Goal: Find specific page/section: Find specific page/section

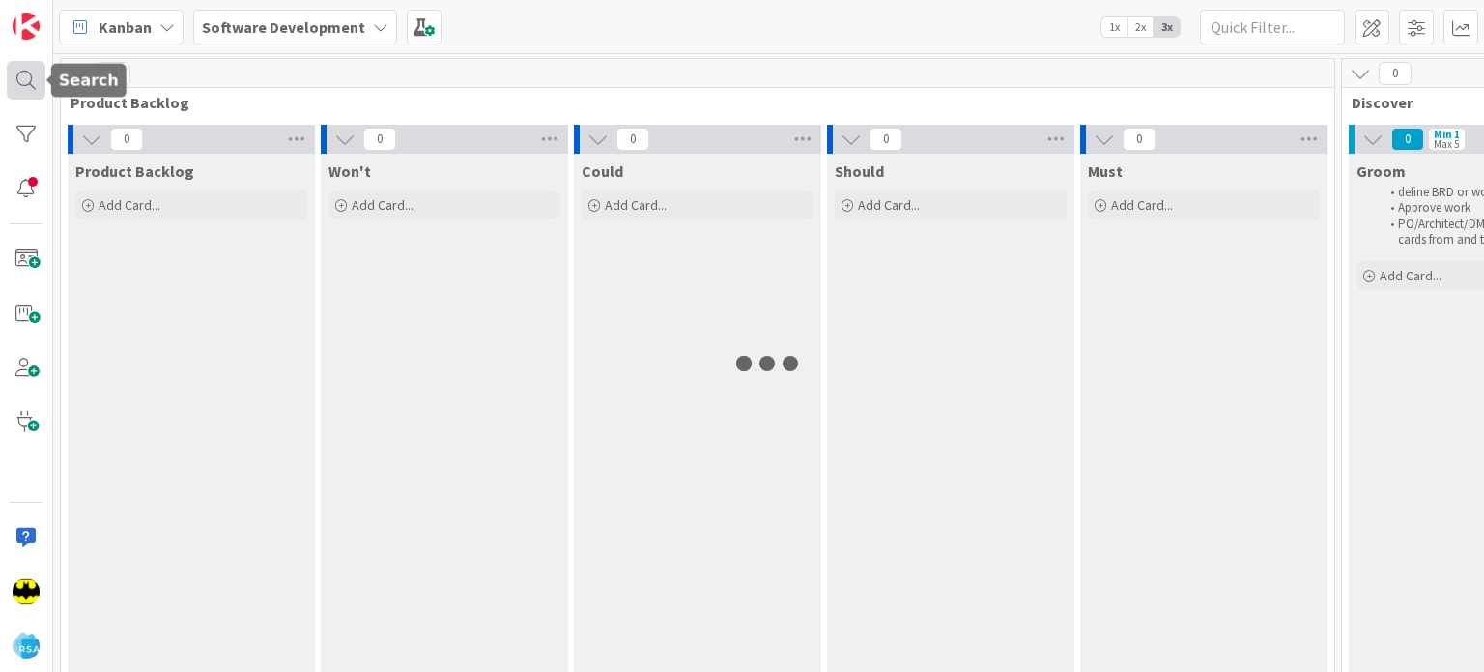
click at [26, 74] on div at bounding box center [26, 80] width 39 height 39
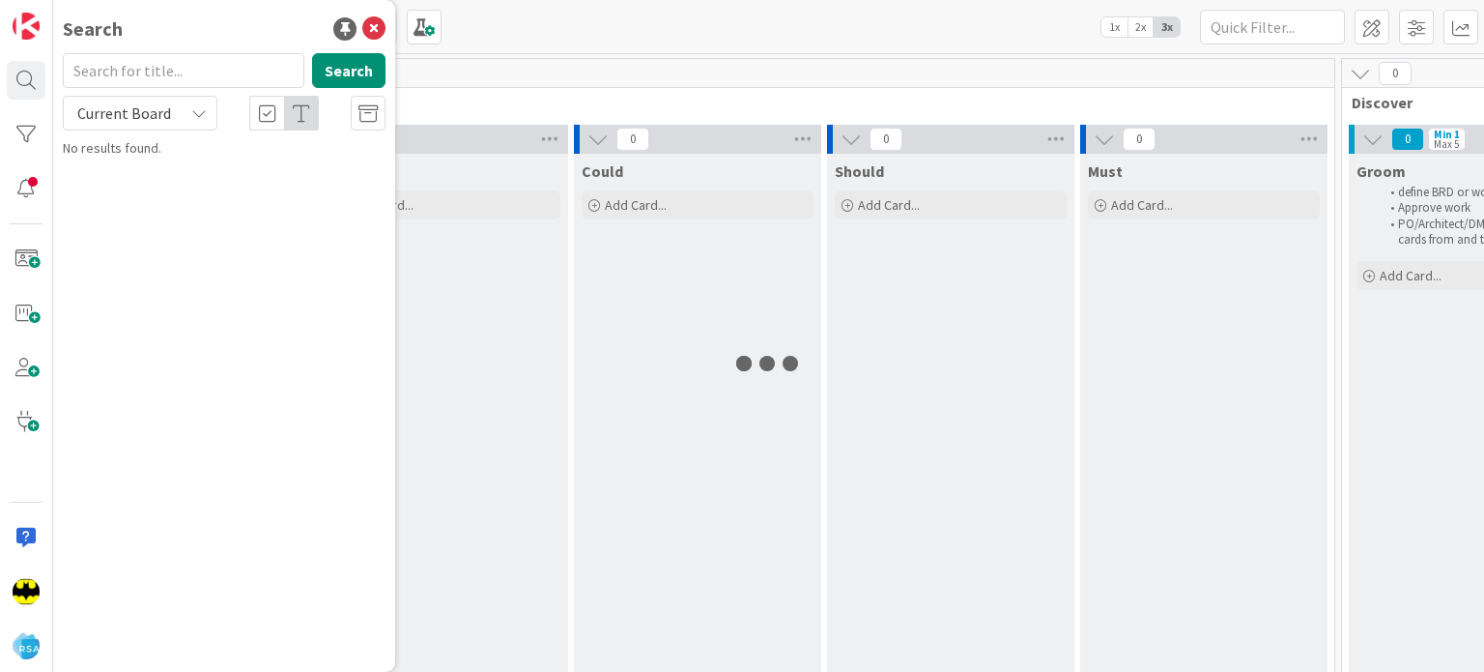
click at [151, 73] on input "text" at bounding box center [184, 70] width 242 height 35
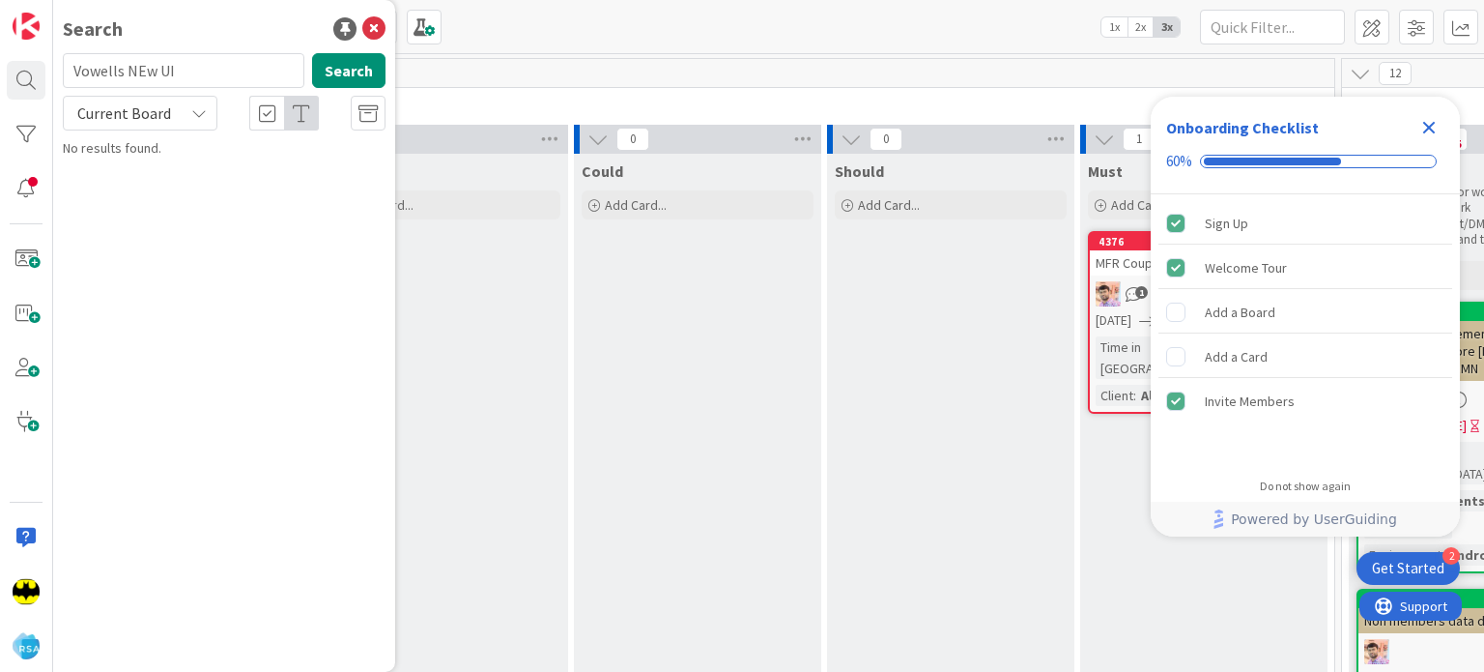
type input "Vowells NEw UI"
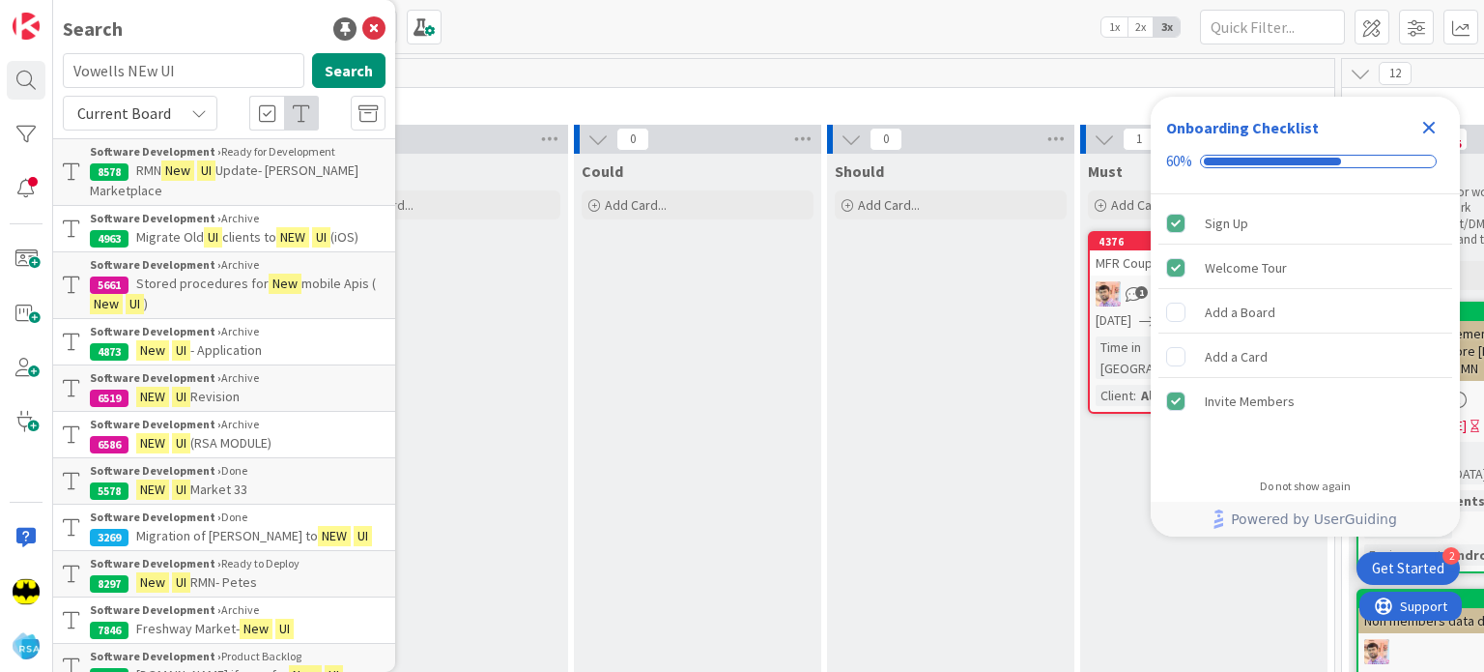
click at [292, 182] on p "RMN New UI Update- [PERSON_NAME] Marketplace" at bounding box center [238, 180] width 296 height 41
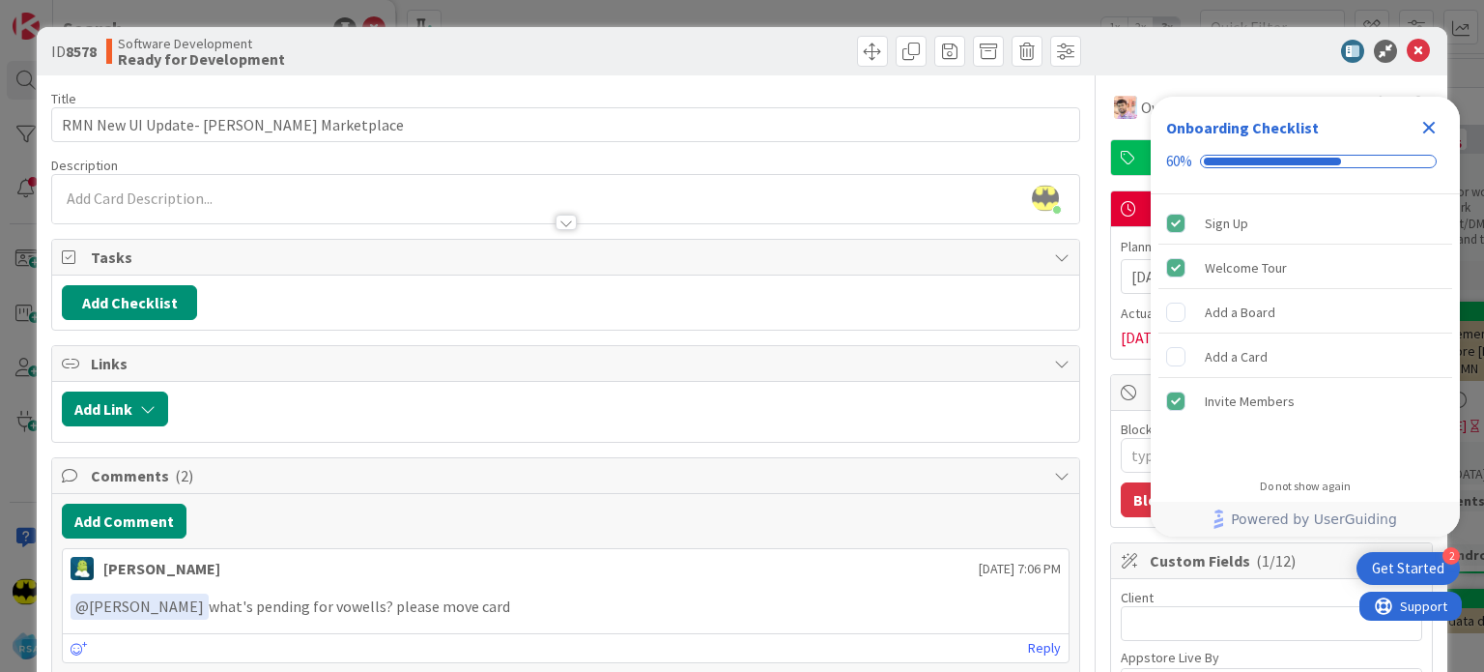
click at [467, 206] on div at bounding box center [565, 213] width 1026 height 20
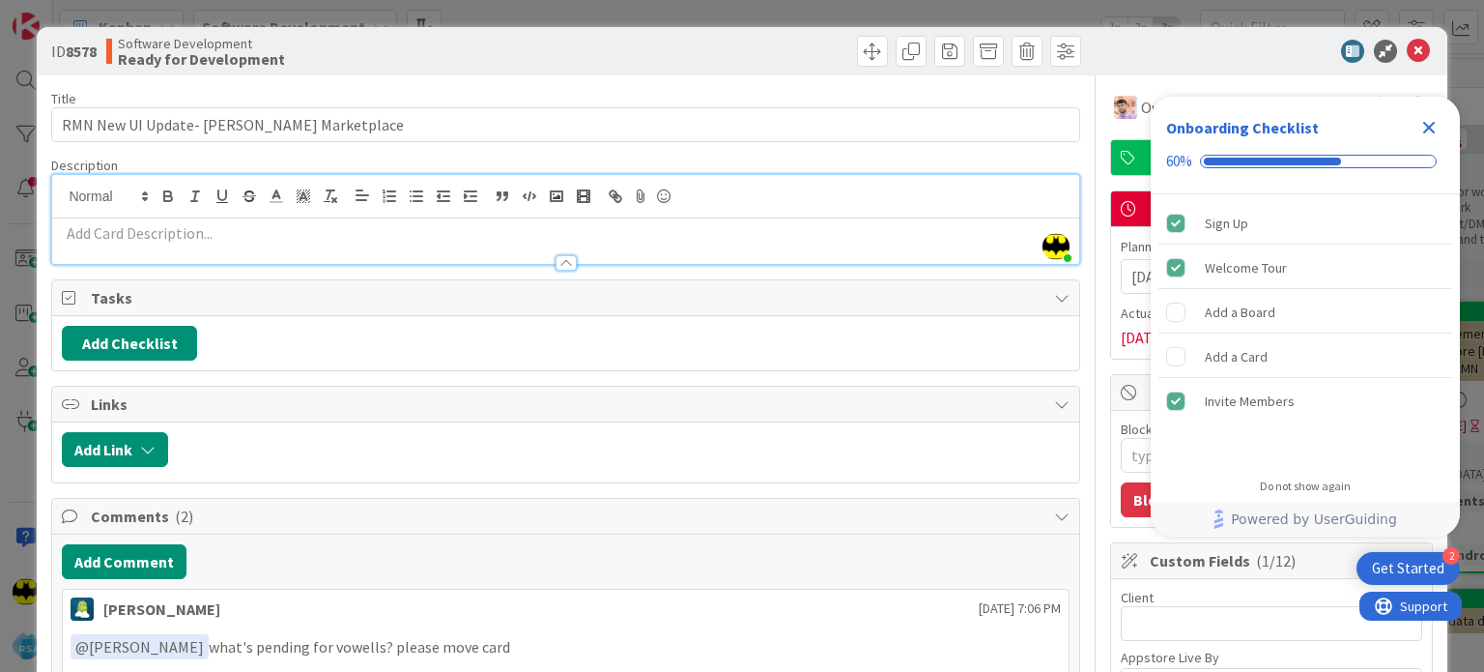
click at [1409, 23] on div "ID 8578 Software Development Ready for Development Title 39 / 128 RMN New UI Up…" at bounding box center [742, 336] width 1484 height 672
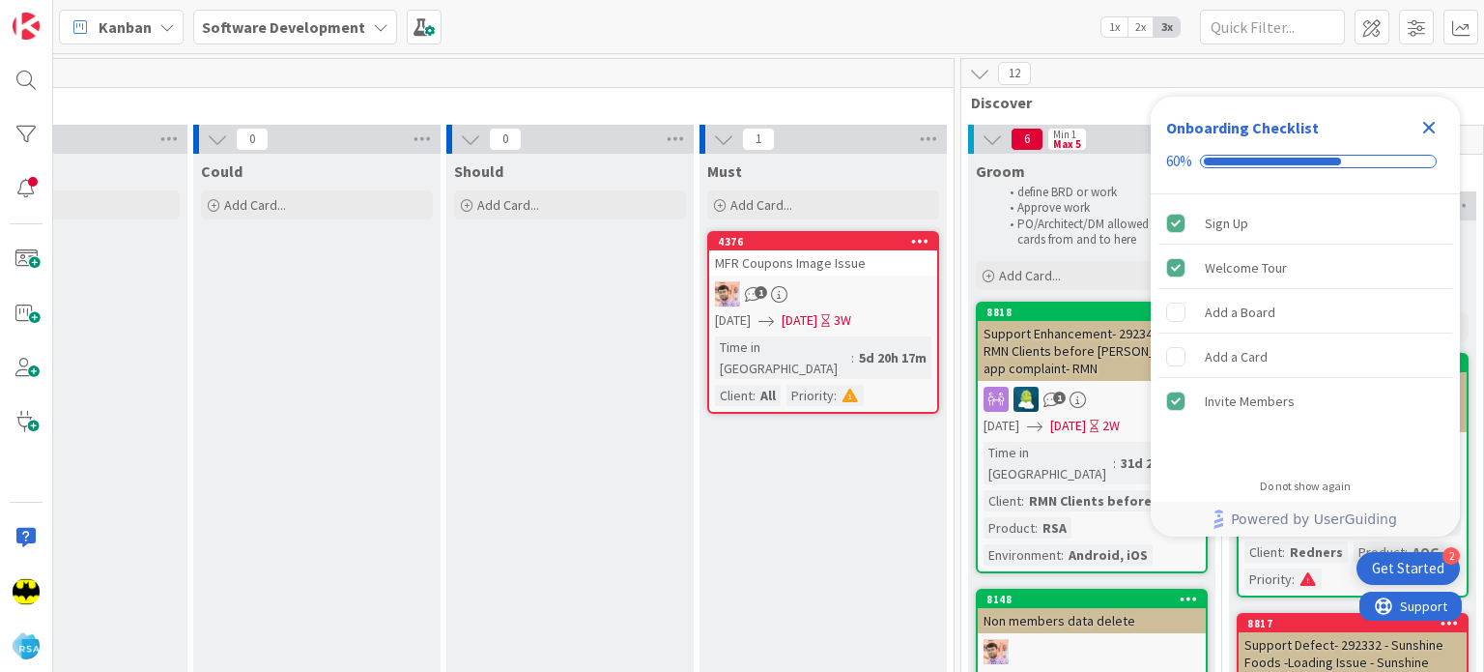
scroll to position [0, 394]
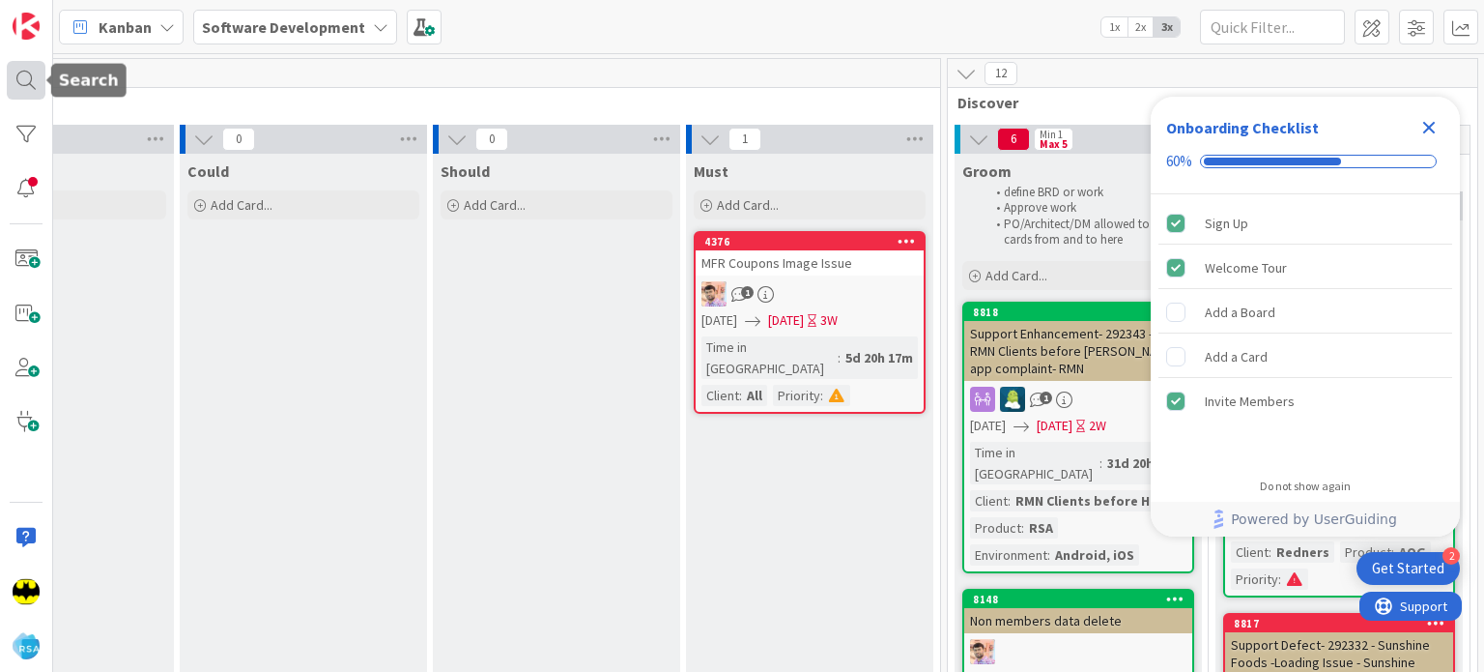
click at [28, 80] on div at bounding box center [26, 80] width 39 height 39
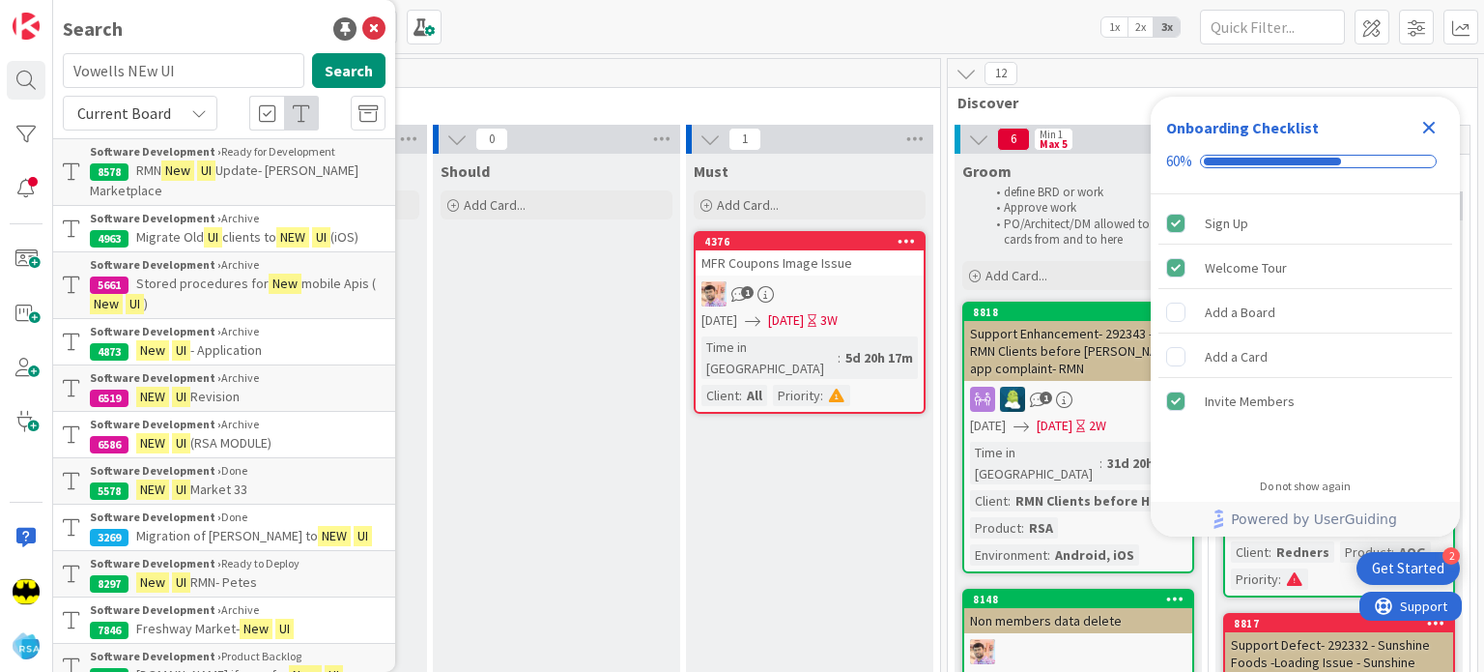
click at [213, 183] on p "RMN New UI Update- [PERSON_NAME] Marketplace" at bounding box center [238, 180] width 296 height 41
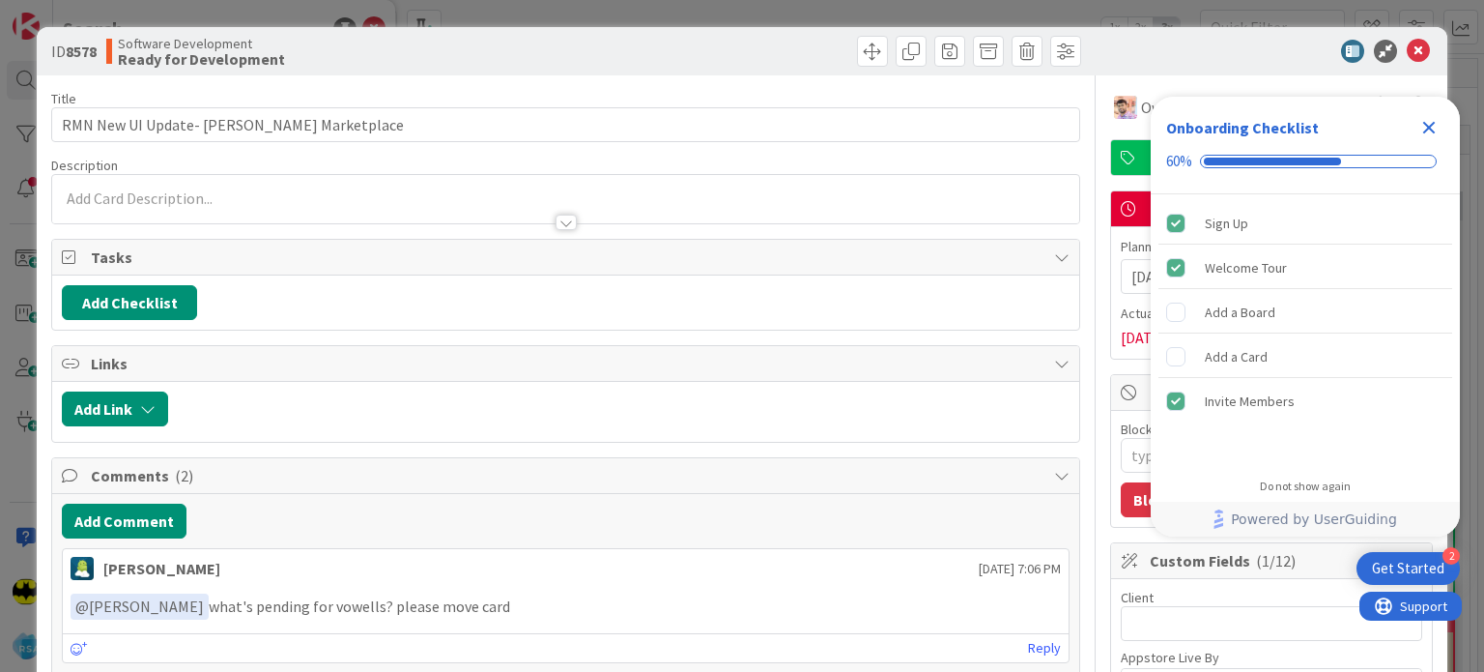
type textarea "x"
click at [1407, 59] on icon at bounding box center [1418, 51] width 23 height 23
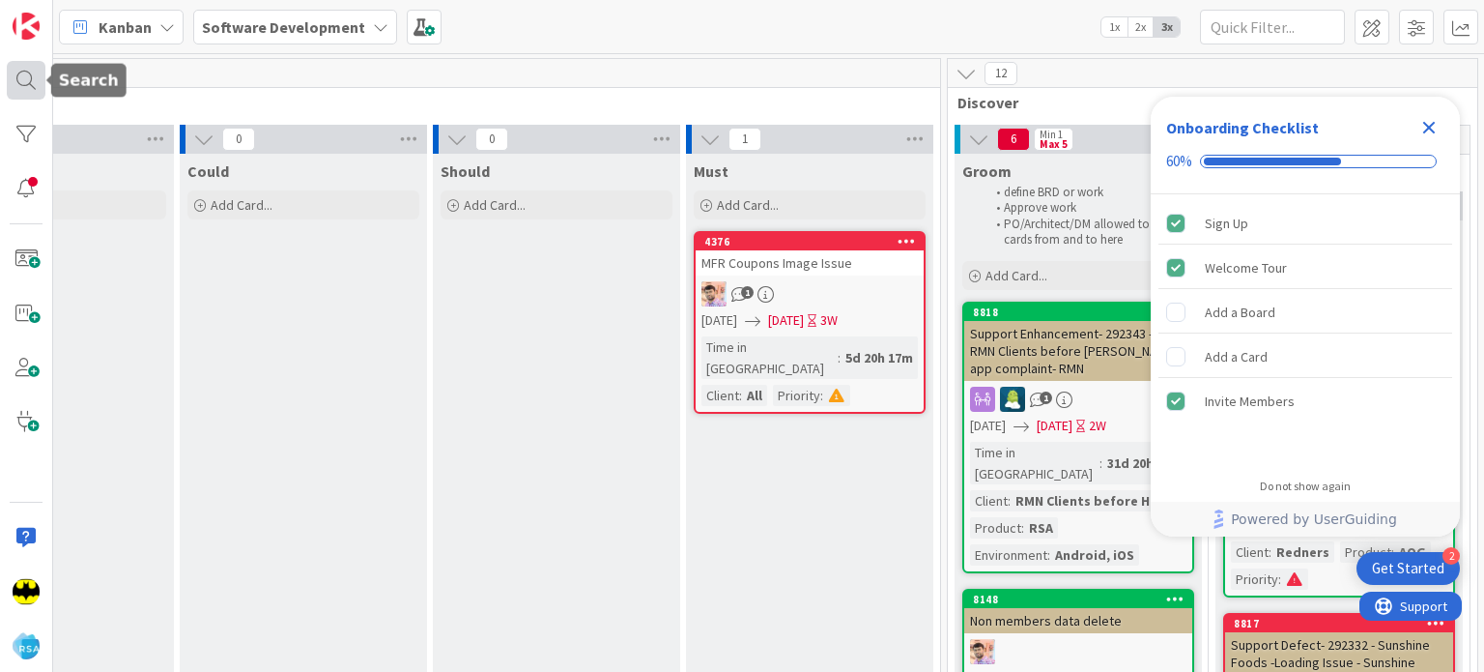
click at [31, 69] on div at bounding box center [26, 80] width 39 height 39
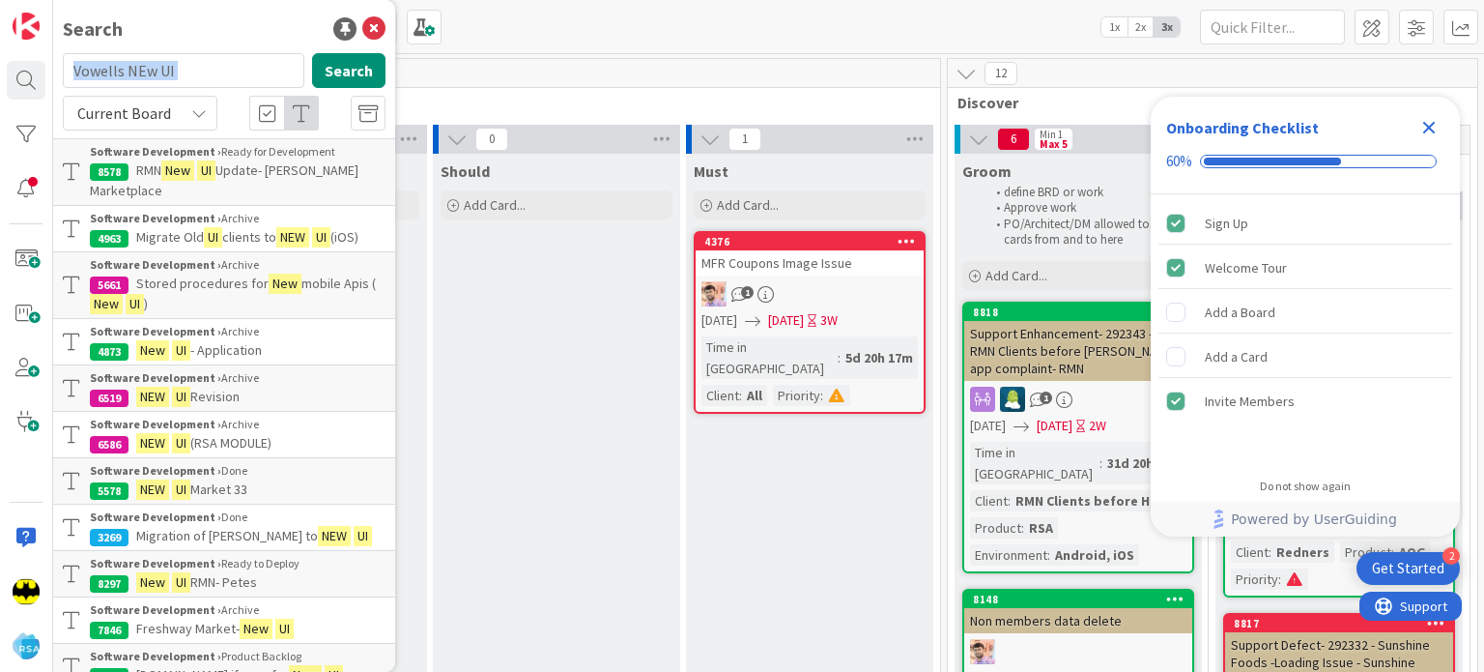
drag, startPoint x: 298, startPoint y: 76, endPoint x: 280, endPoint y: 76, distance: 17.4
click at [280, 76] on div "Vowells NEw UI Search" at bounding box center [224, 74] width 346 height 43
click at [280, 76] on input "Vowells NEw UI" at bounding box center [184, 70] width 242 height 35
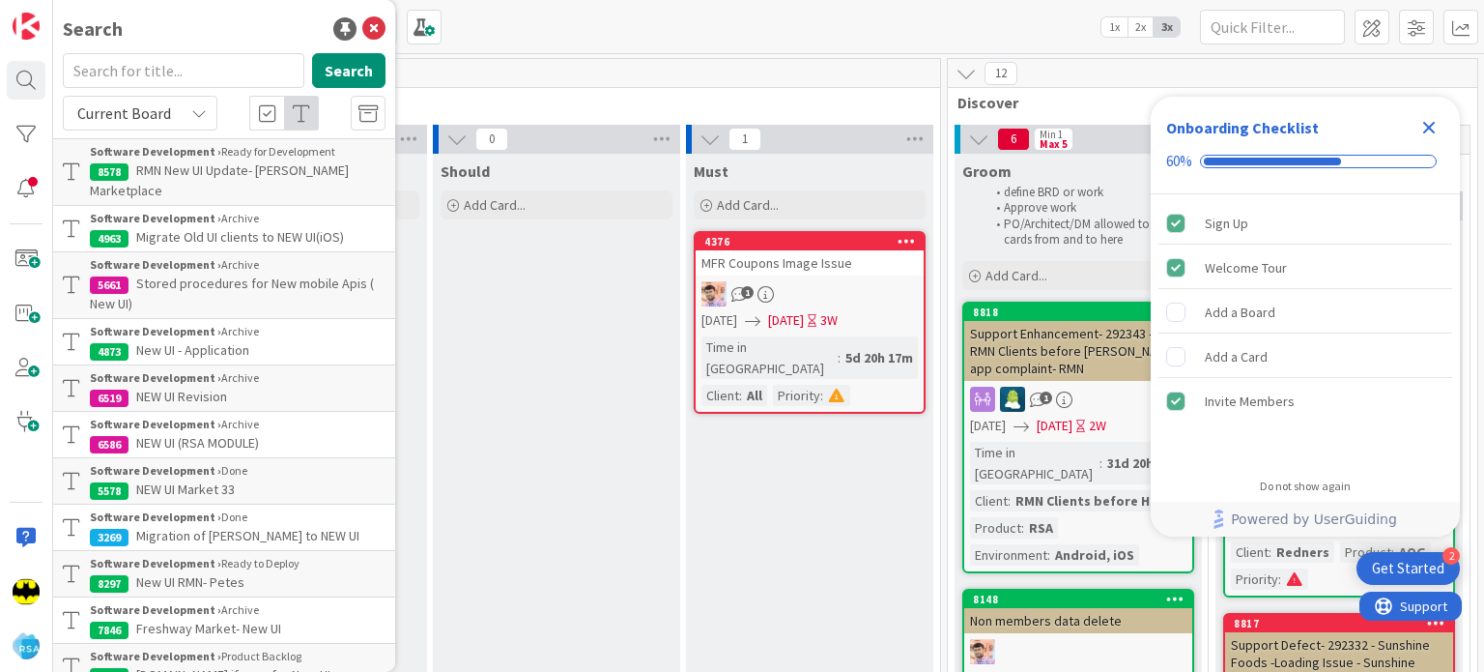
click at [202, 30] on div "Search" at bounding box center [224, 28] width 323 height 29
click at [202, 53] on input "text" at bounding box center [184, 70] width 242 height 35
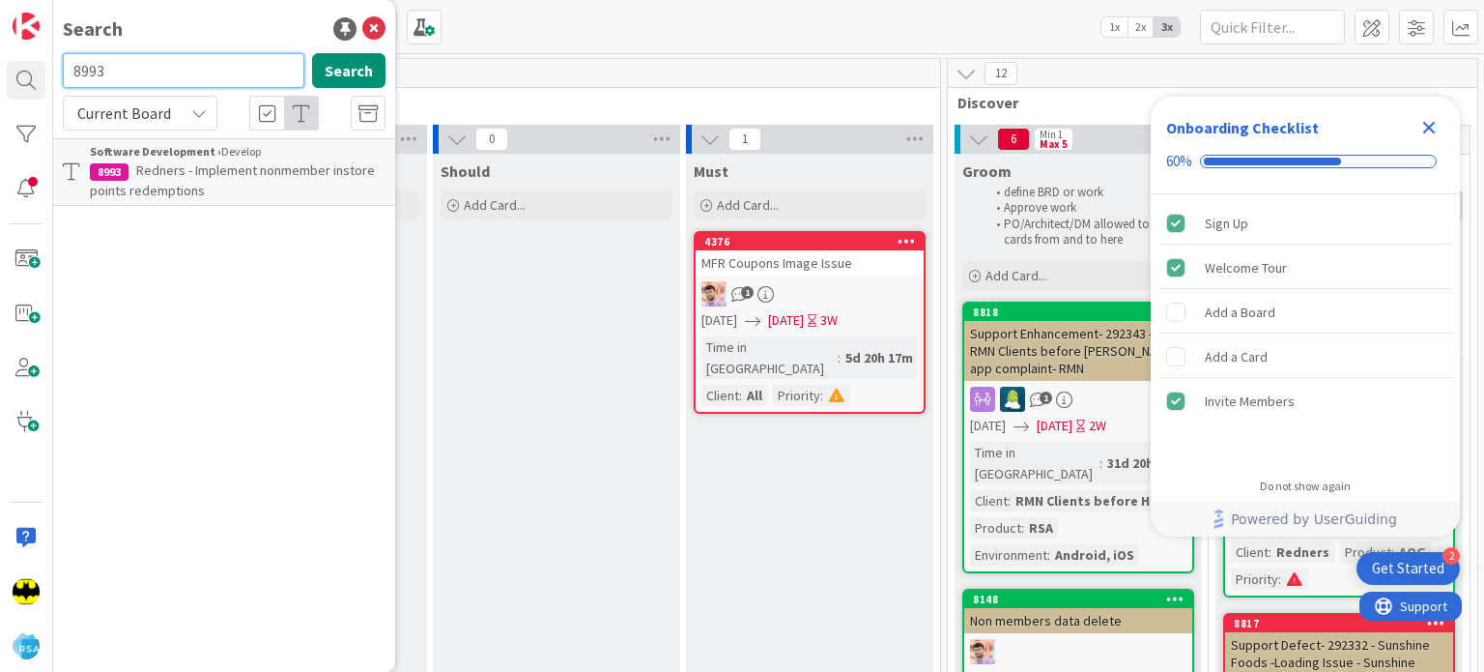
click at [202, 53] on input "8993" at bounding box center [184, 70] width 242 height 35
type input "8992"
click at [202, 53] on input "8992" at bounding box center [184, 70] width 242 height 35
click at [221, 34] on div "Search" at bounding box center [224, 28] width 323 height 29
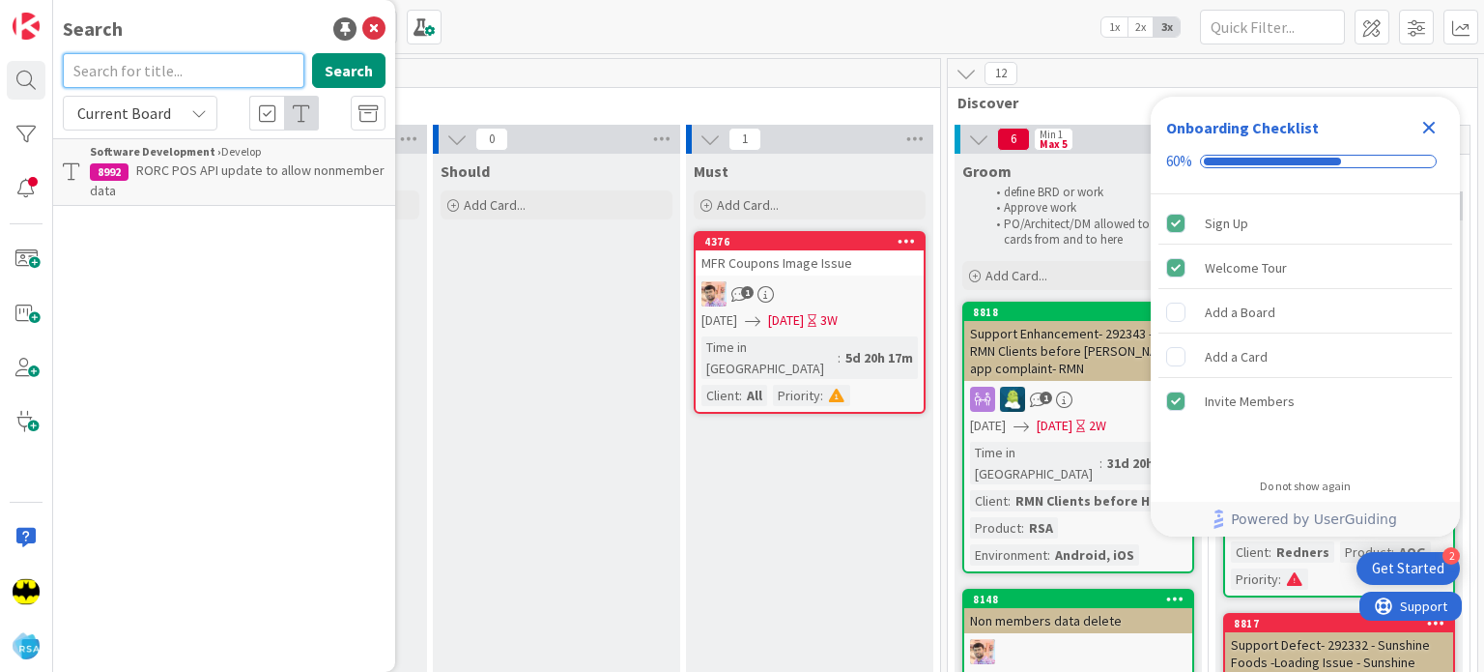
click at [221, 75] on input "text" at bounding box center [184, 70] width 242 height 35
type input "8915"
click at [221, 75] on input "8915" at bounding box center [184, 70] width 242 height 35
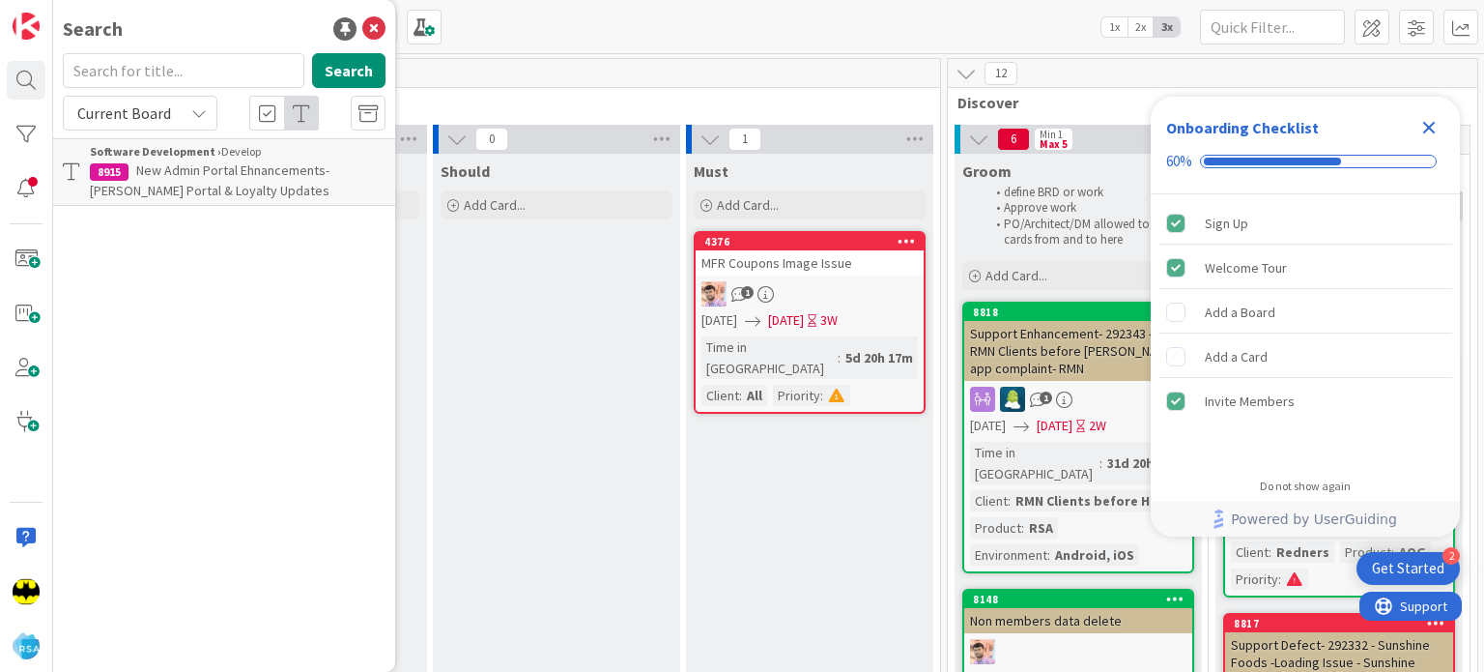
click at [238, 26] on div "Search" at bounding box center [224, 28] width 323 height 29
click at [197, 52] on div "Search Search Current Board Software Development › Develop 8915 New Admin Porta…" at bounding box center [224, 336] width 342 height 672
click at [196, 54] on input "text" at bounding box center [184, 70] width 242 height 35
type input "8914"
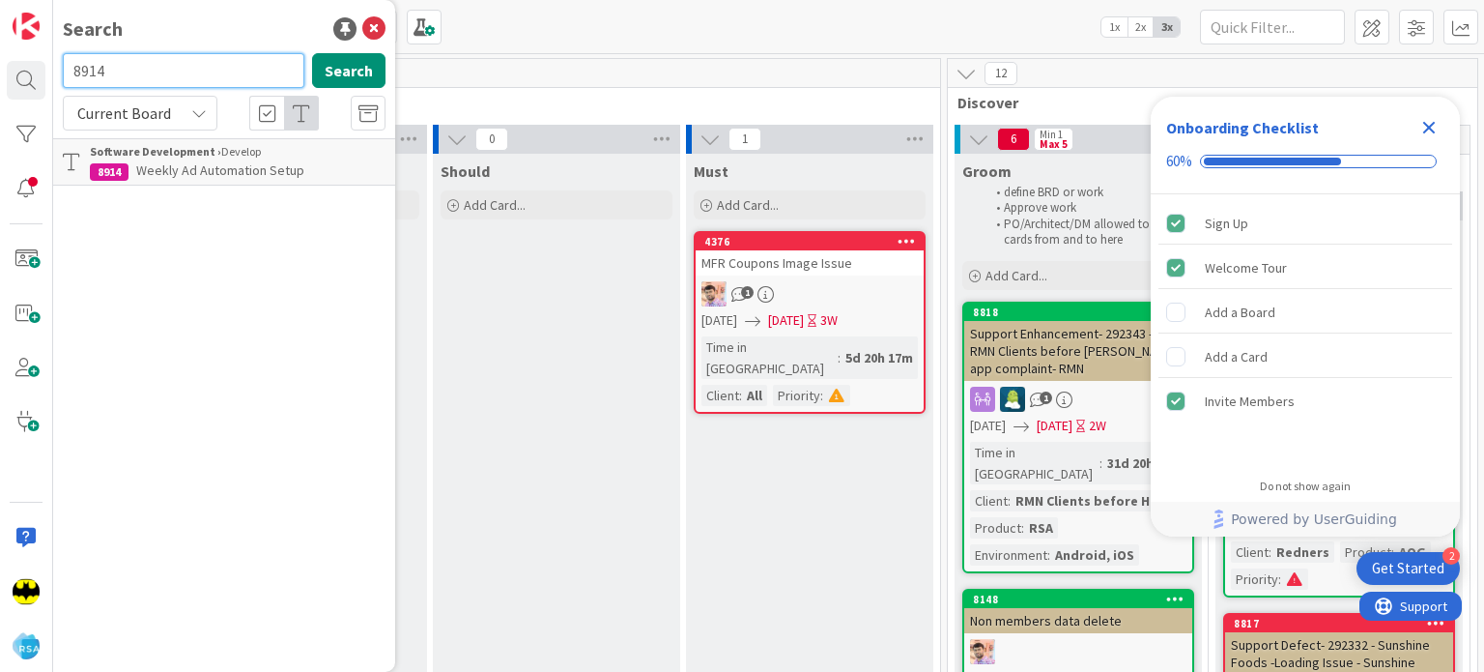
click at [196, 54] on input "8914" at bounding box center [184, 70] width 242 height 35
click at [200, 66] on input "text" at bounding box center [184, 70] width 242 height 35
type input "8649"
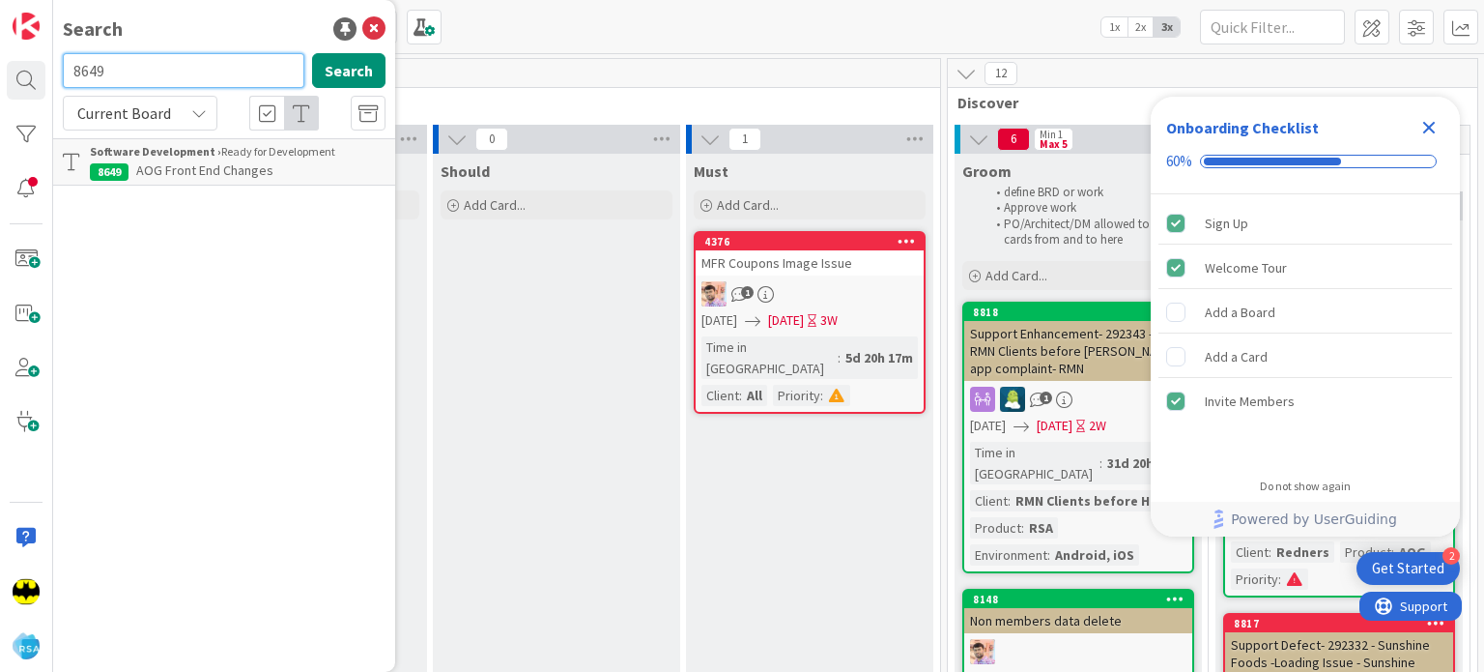
click at [236, 77] on input "8649" at bounding box center [184, 70] width 242 height 35
click at [212, 69] on input "text" at bounding box center [184, 70] width 242 height 35
click at [210, 47] on div "Search Search Current Board Software Development › Ready for Development 8649 A…" at bounding box center [224, 336] width 342 height 672
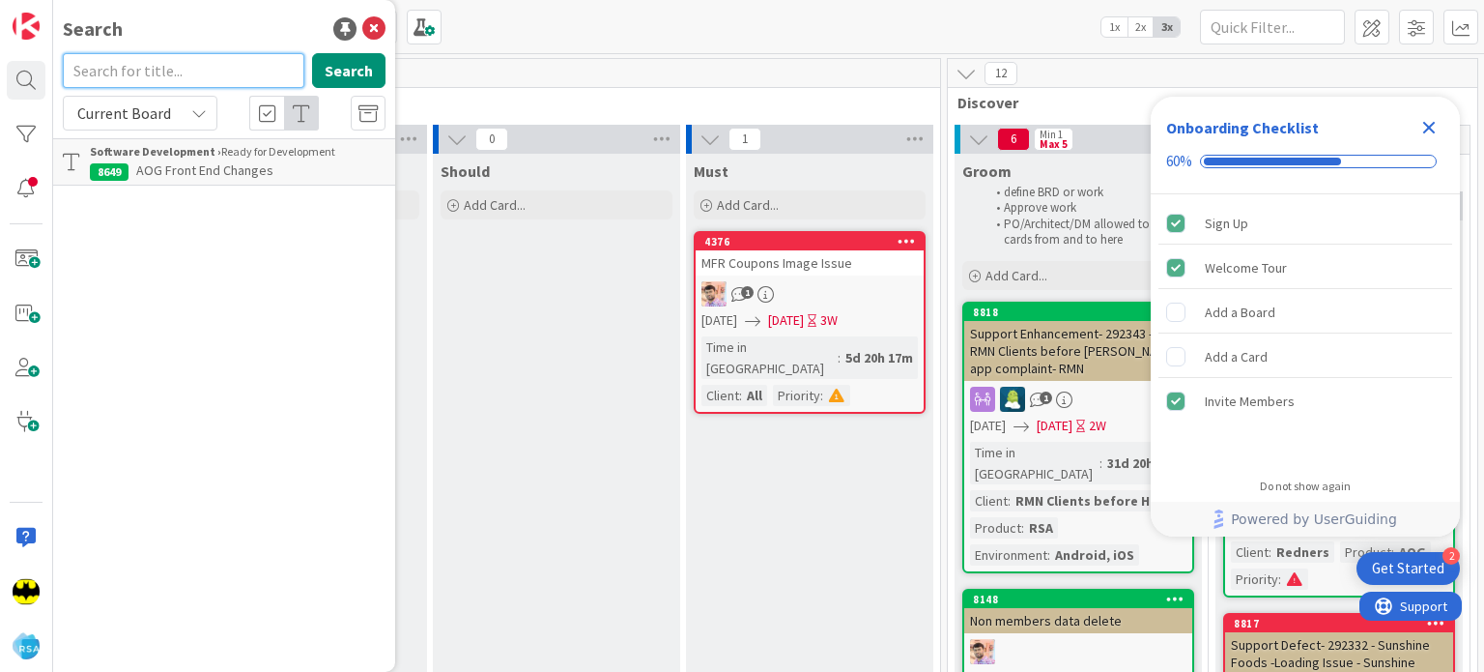
click at [200, 65] on input "text" at bounding box center [184, 70] width 242 height 35
click at [187, 32] on div "Search" at bounding box center [224, 28] width 323 height 29
click at [187, 53] on input "text" at bounding box center [184, 70] width 242 height 35
type input "8998"
click at [187, 53] on input "8998" at bounding box center [184, 70] width 242 height 35
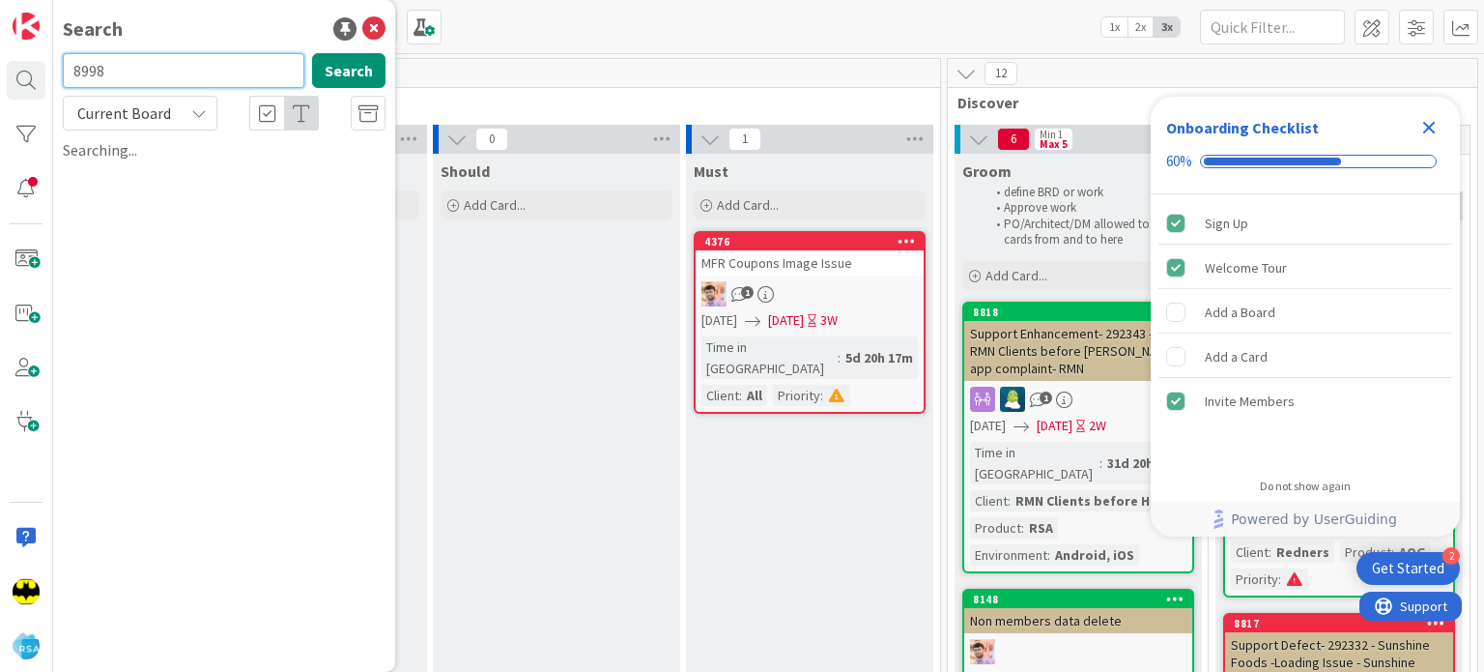
click at [187, 53] on input "8998" at bounding box center [184, 70] width 242 height 35
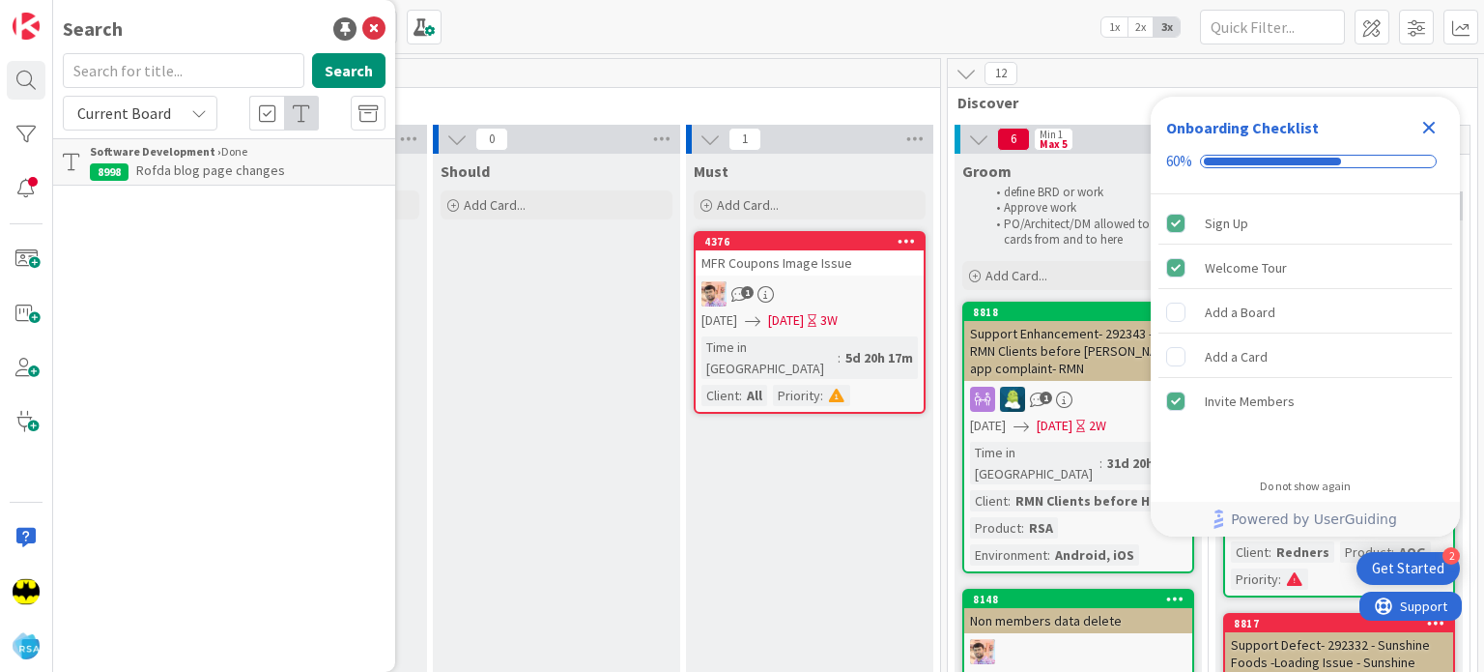
click at [231, 37] on div "Search" at bounding box center [224, 28] width 323 height 29
click at [228, 72] on input "text" at bounding box center [184, 70] width 242 height 35
type input "8790"
click at [228, 72] on input "8790" at bounding box center [184, 70] width 242 height 35
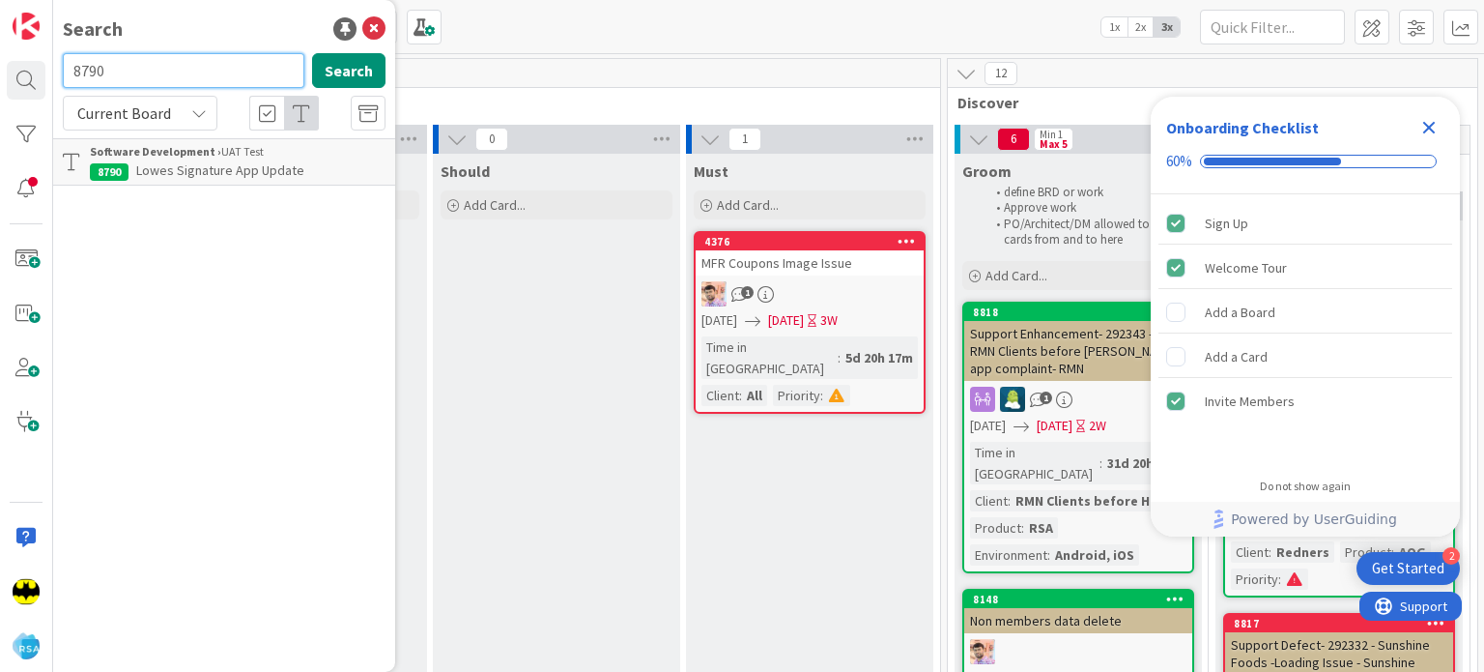
click at [228, 72] on input "8790" at bounding box center [184, 70] width 242 height 35
type input "8308"
click at [228, 72] on input "8308" at bounding box center [184, 70] width 242 height 35
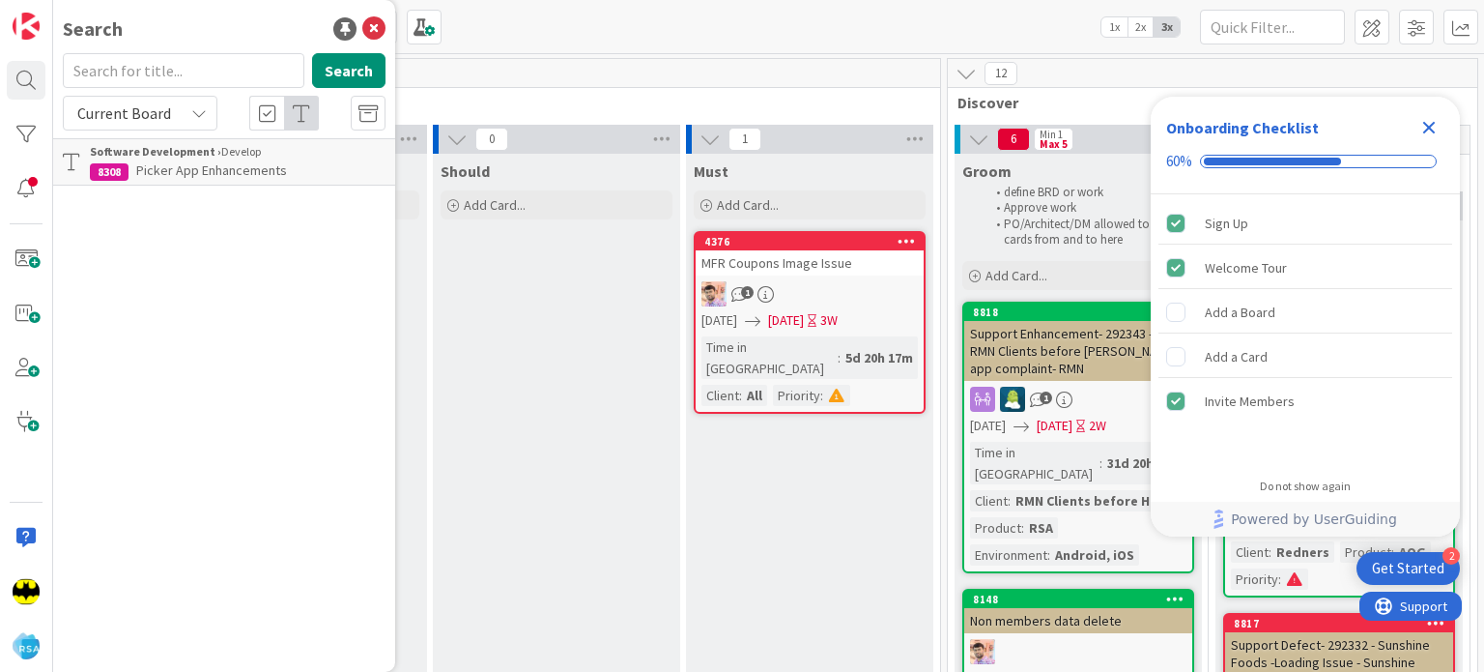
click at [213, 39] on div "Search" at bounding box center [224, 28] width 323 height 29
click at [256, 25] on div "Search" at bounding box center [224, 28] width 323 height 29
click at [229, 49] on div "Search Search Current Board Software Development › Develop 8308 Picker App Enha…" at bounding box center [224, 336] width 342 height 672
click at [225, 57] on input "text" at bounding box center [184, 70] width 242 height 35
click at [225, 57] on input "8791" at bounding box center [184, 70] width 242 height 35
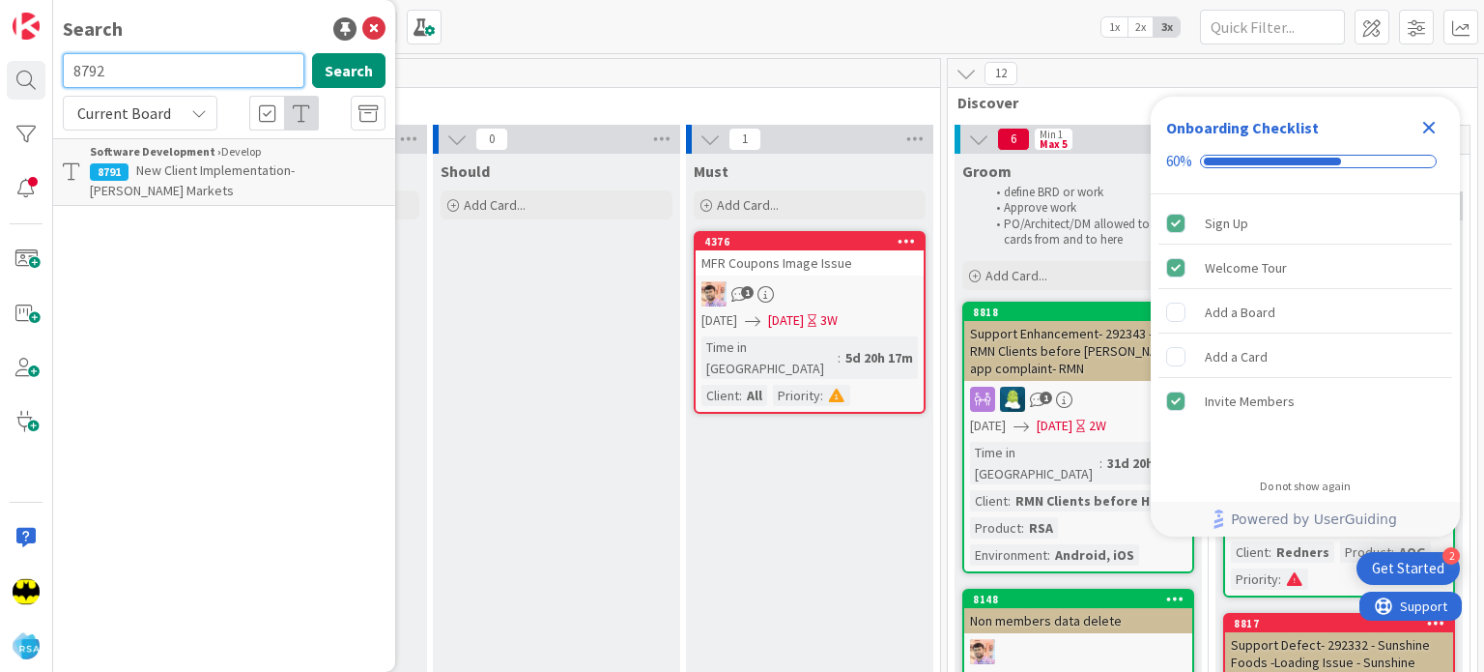
type input "8792"
click at [225, 57] on input "8792" at bounding box center [184, 70] width 242 height 35
click at [225, 57] on input "9038" at bounding box center [184, 70] width 242 height 35
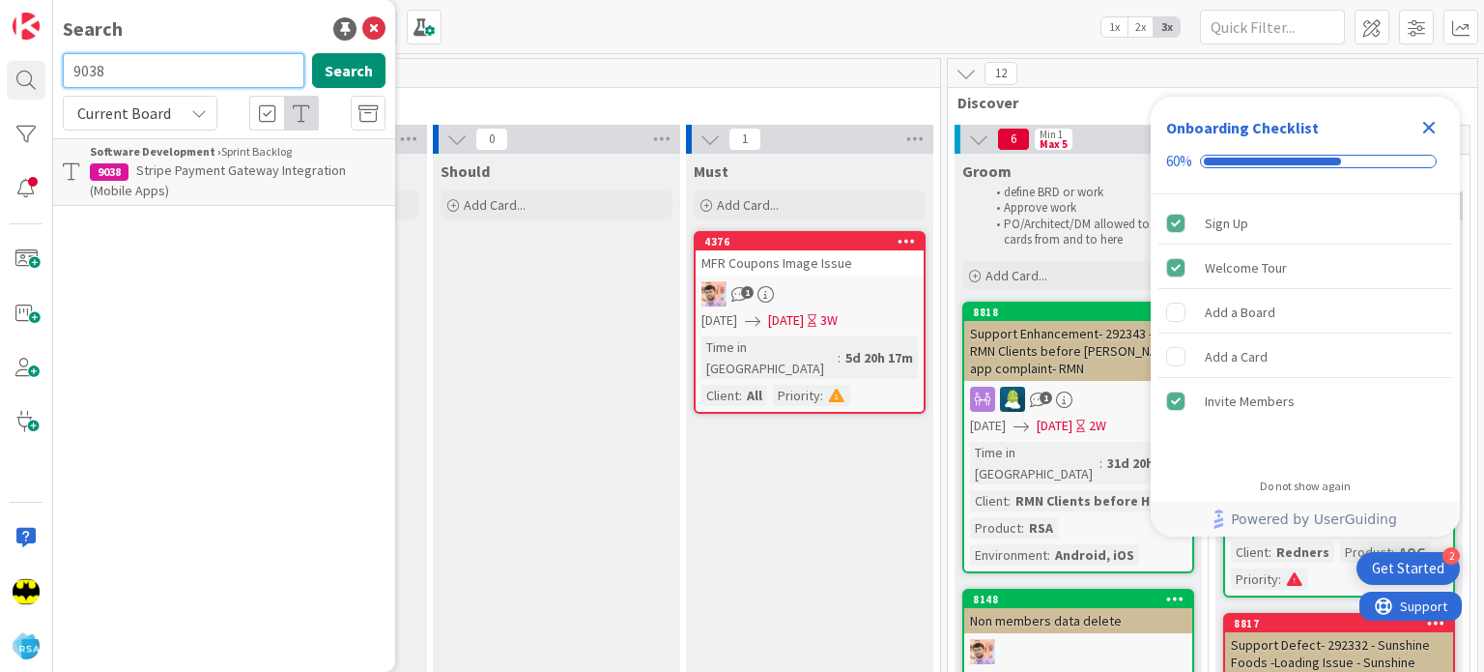
click at [225, 57] on input "9038" at bounding box center [184, 70] width 242 height 35
type input "8790"
click at [225, 57] on input "8790" at bounding box center [184, 70] width 242 height 35
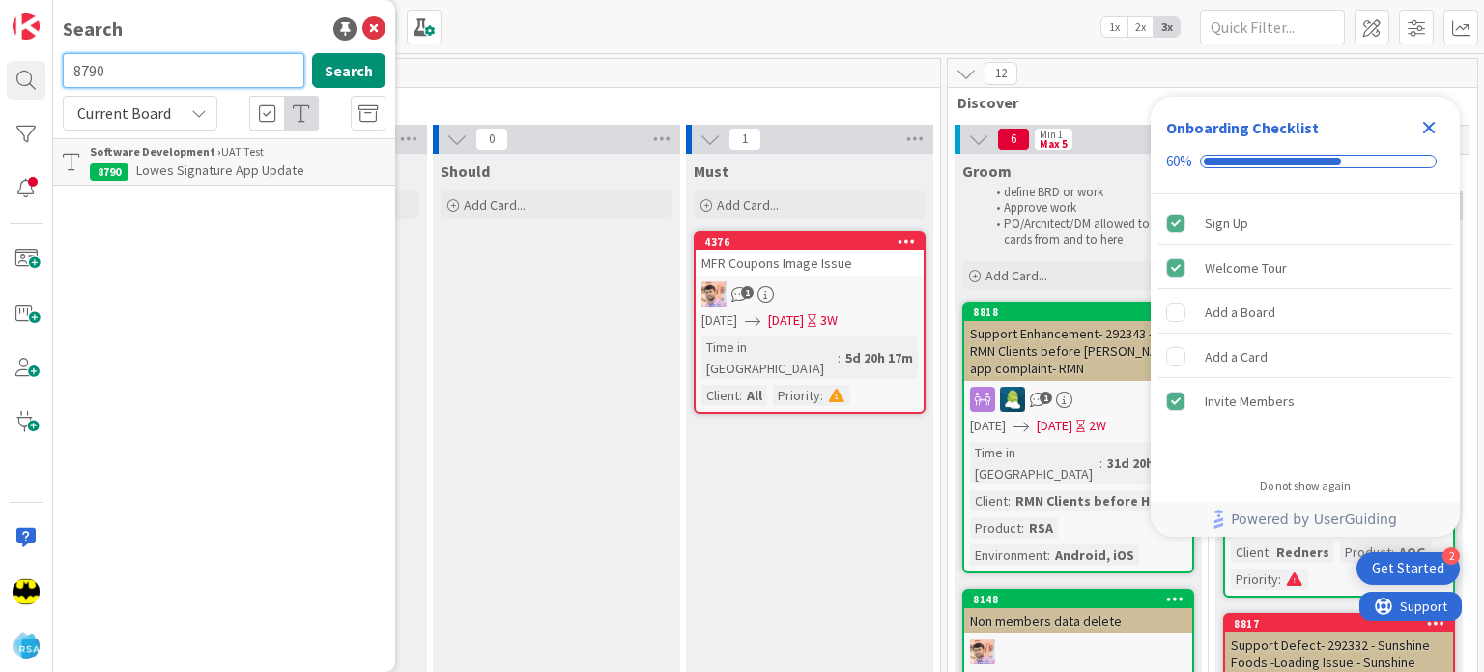
click at [225, 57] on input "8790" at bounding box center [184, 70] width 242 height 35
type input "8308"
click at [219, 69] on input "8308" at bounding box center [184, 70] width 242 height 35
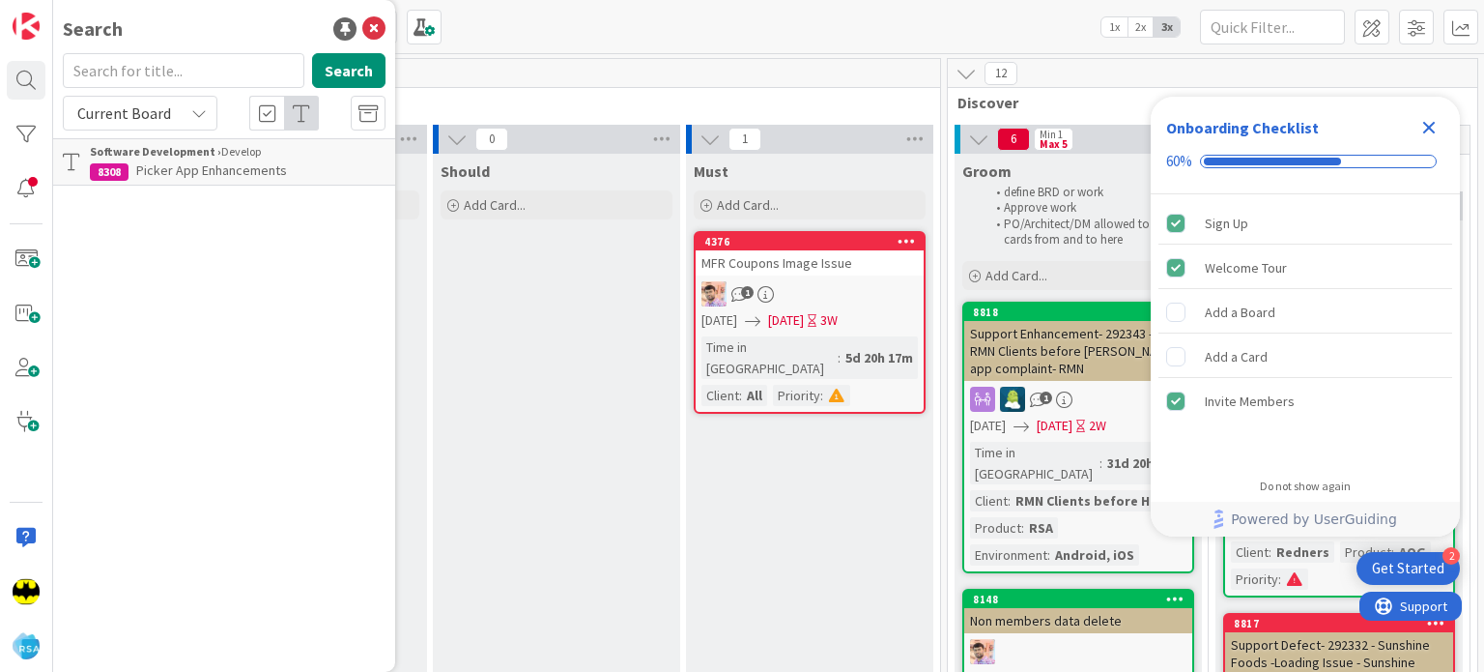
click at [274, 19] on div "Search" at bounding box center [224, 28] width 323 height 29
click at [187, 65] on input "text" at bounding box center [184, 70] width 242 height 35
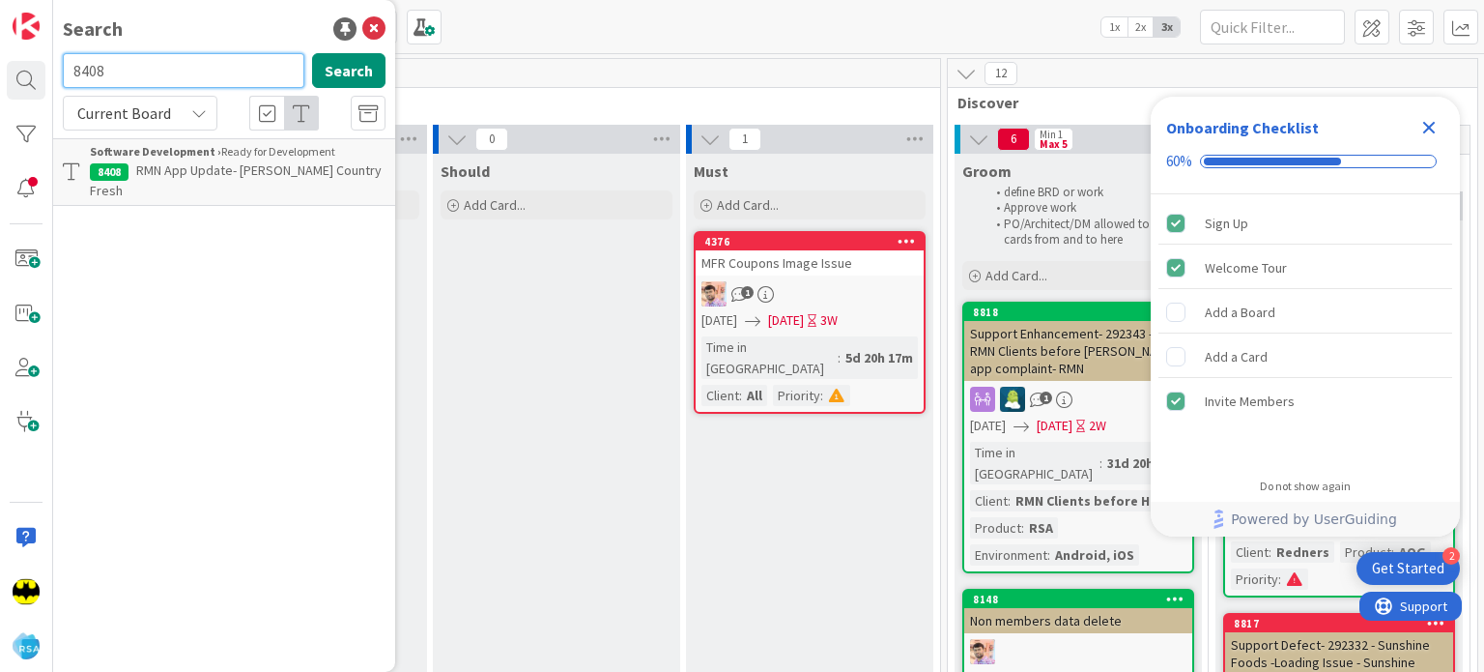
click at [187, 65] on input "8408" at bounding box center [184, 70] width 242 height 35
type input "="
click at [198, 71] on input "text" at bounding box center [184, 70] width 242 height 35
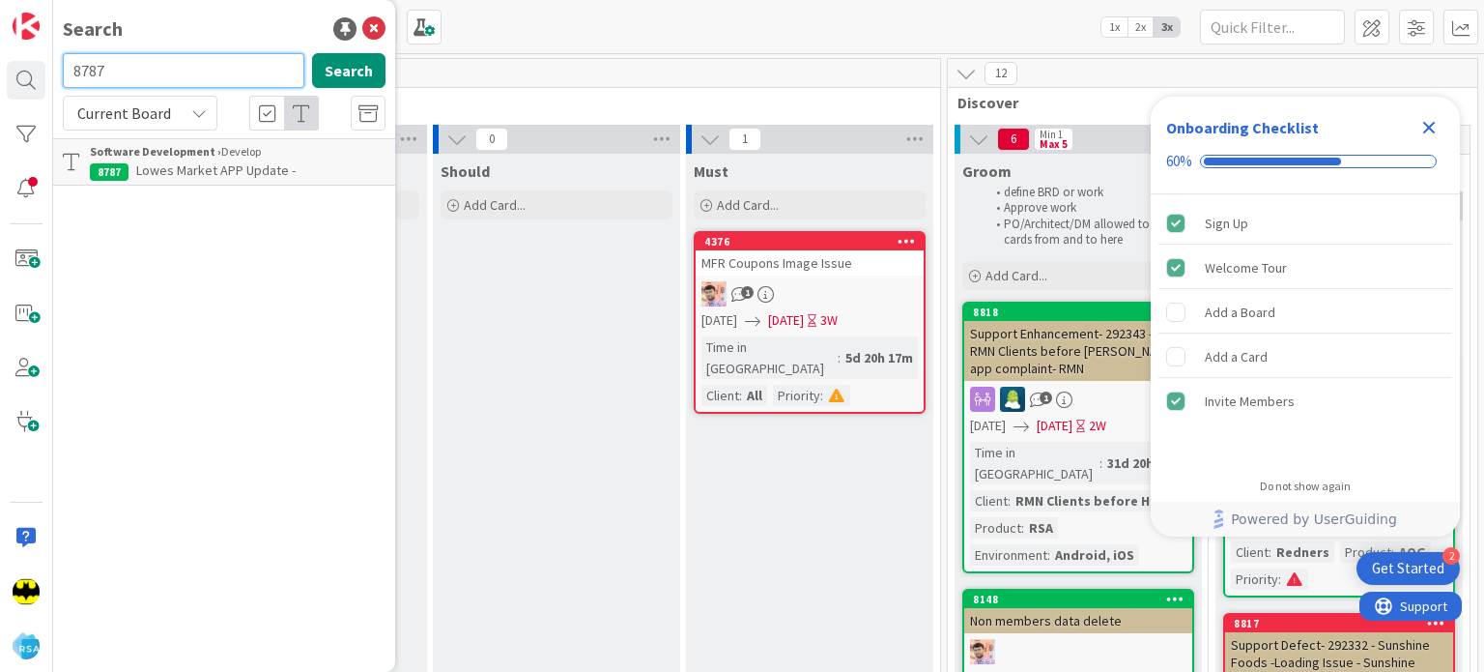
click at [198, 71] on input "8787" at bounding box center [184, 70] width 242 height 35
click at [180, 61] on input "8790" at bounding box center [184, 70] width 242 height 35
click at [171, 74] on input "8787" at bounding box center [184, 70] width 242 height 35
type input "8790"
click at [196, 75] on input "8790" at bounding box center [184, 70] width 242 height 35
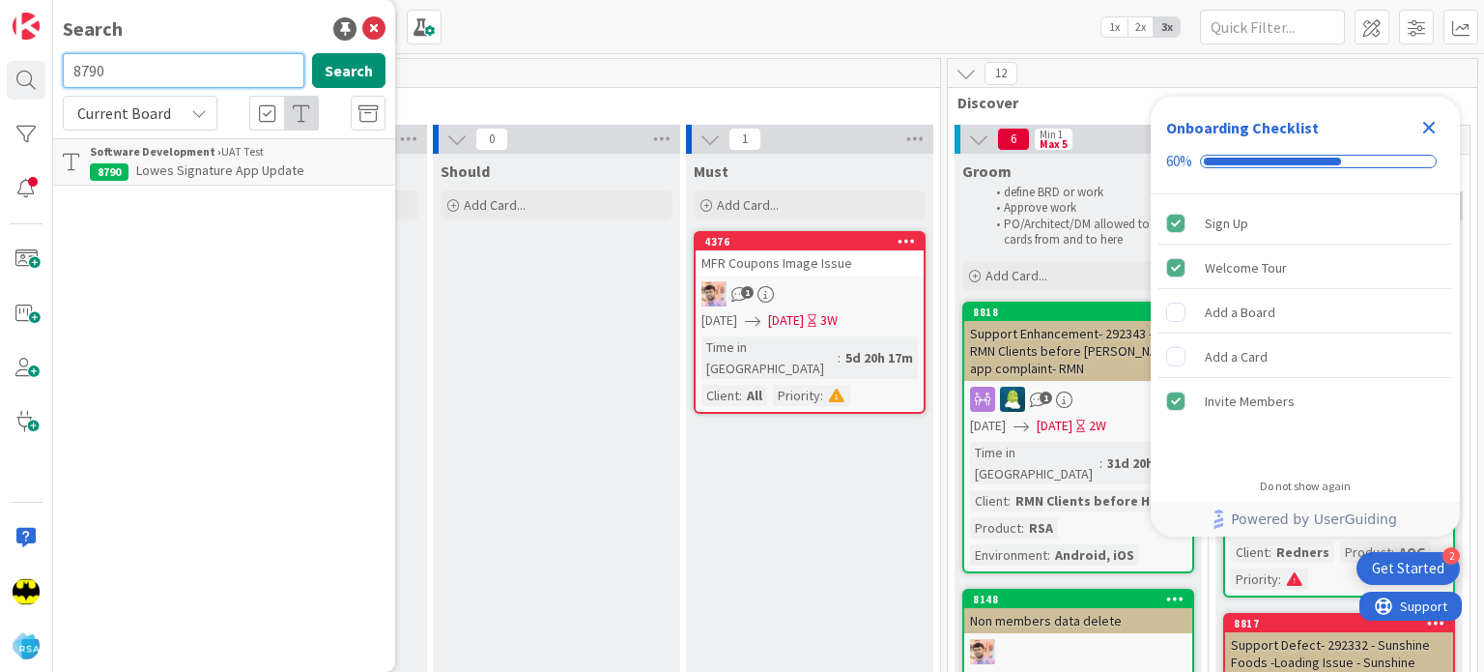
click at [196, 75] on input "8790" at bounding box center [184, 70] width 242 height 35
click at [196, 42] on div "Search" at bounding box center [224, 28] width 323 height 29
click at [193, 53] on input "text" at bounding box center [184, 70] width 242 height 35
